Goal: Task Accomplishment & Management: Complete application form

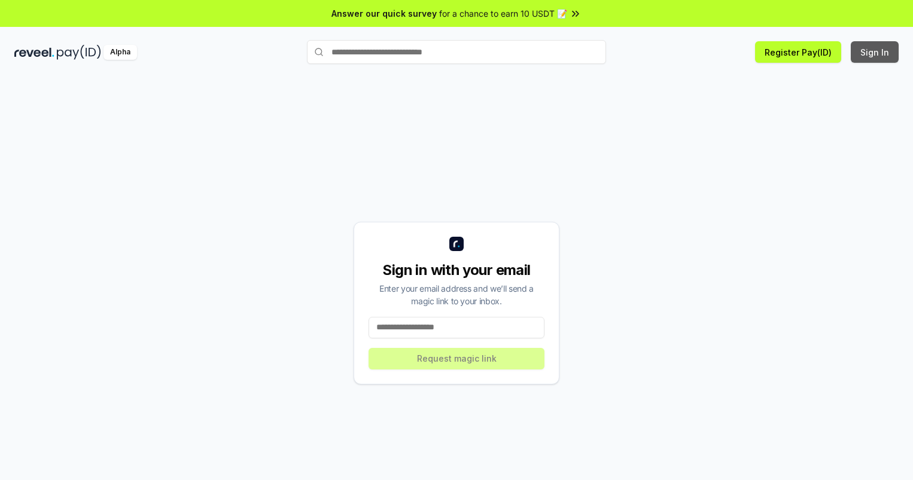
click at [875, 52] on button "Sign In" at bounding box center [874, 52] width 48 height 22
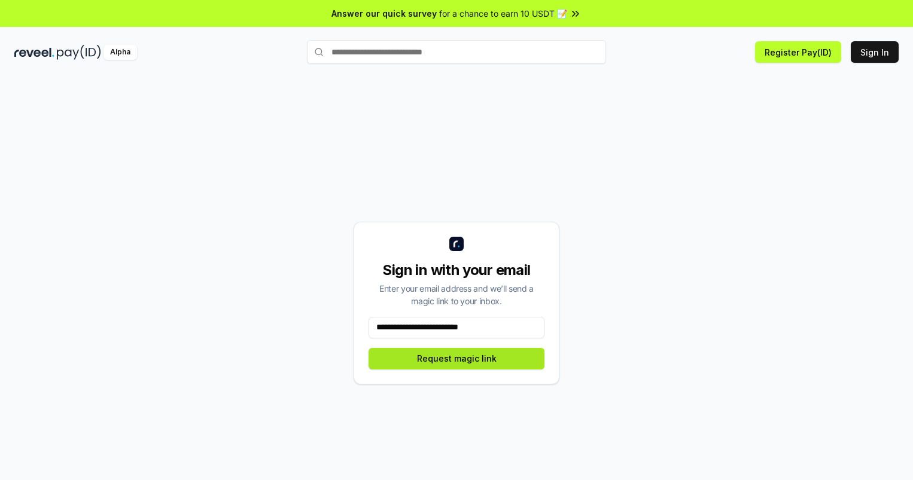
type input "**********"
click at [456, 358] on button "Request magic link" at bounding box center [456, 359] width 176 height 22
